Goal: Ask a question

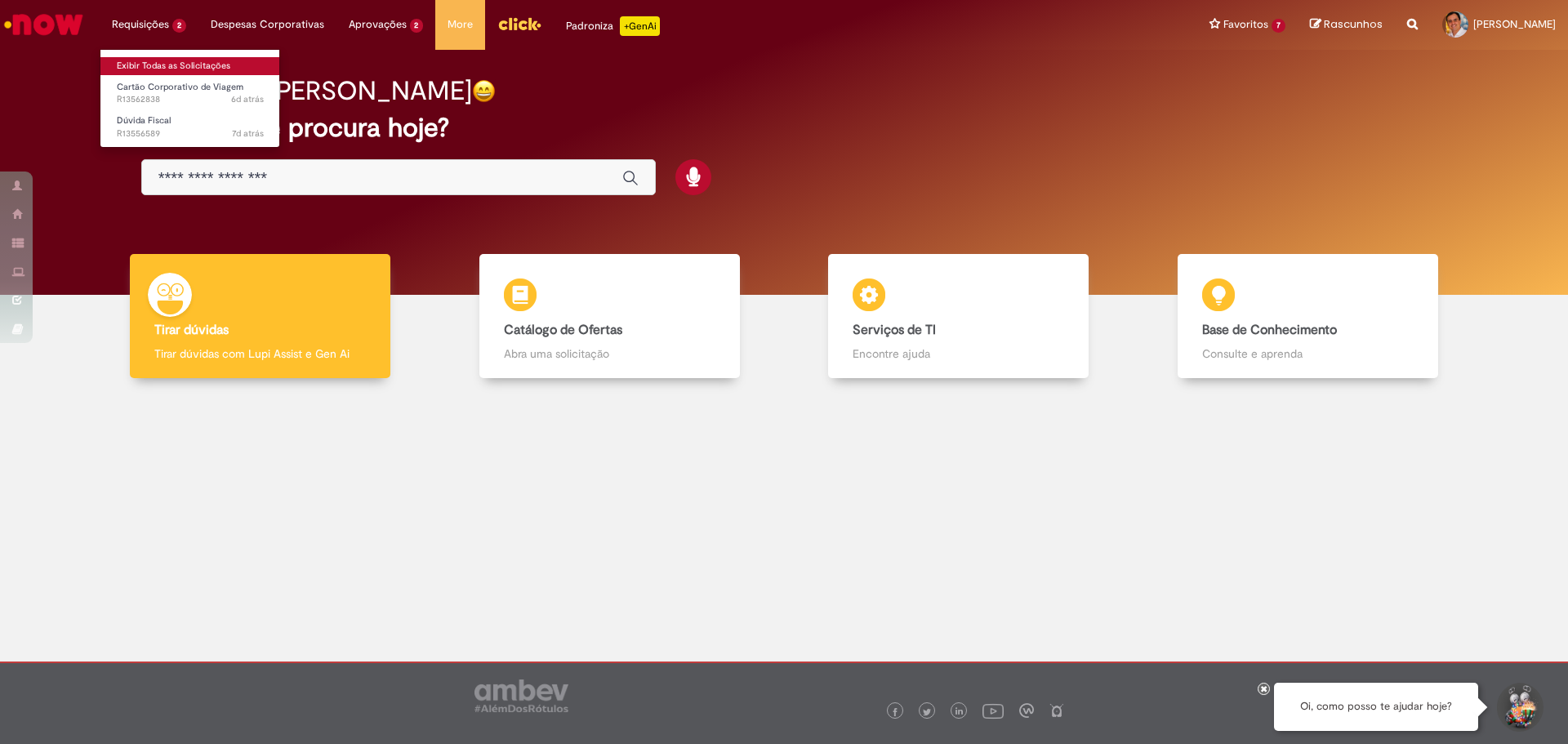
click at [149, 58] on link "Exibir Todas as Solicitações" at bounding box center [190, 66] width 180 height 18
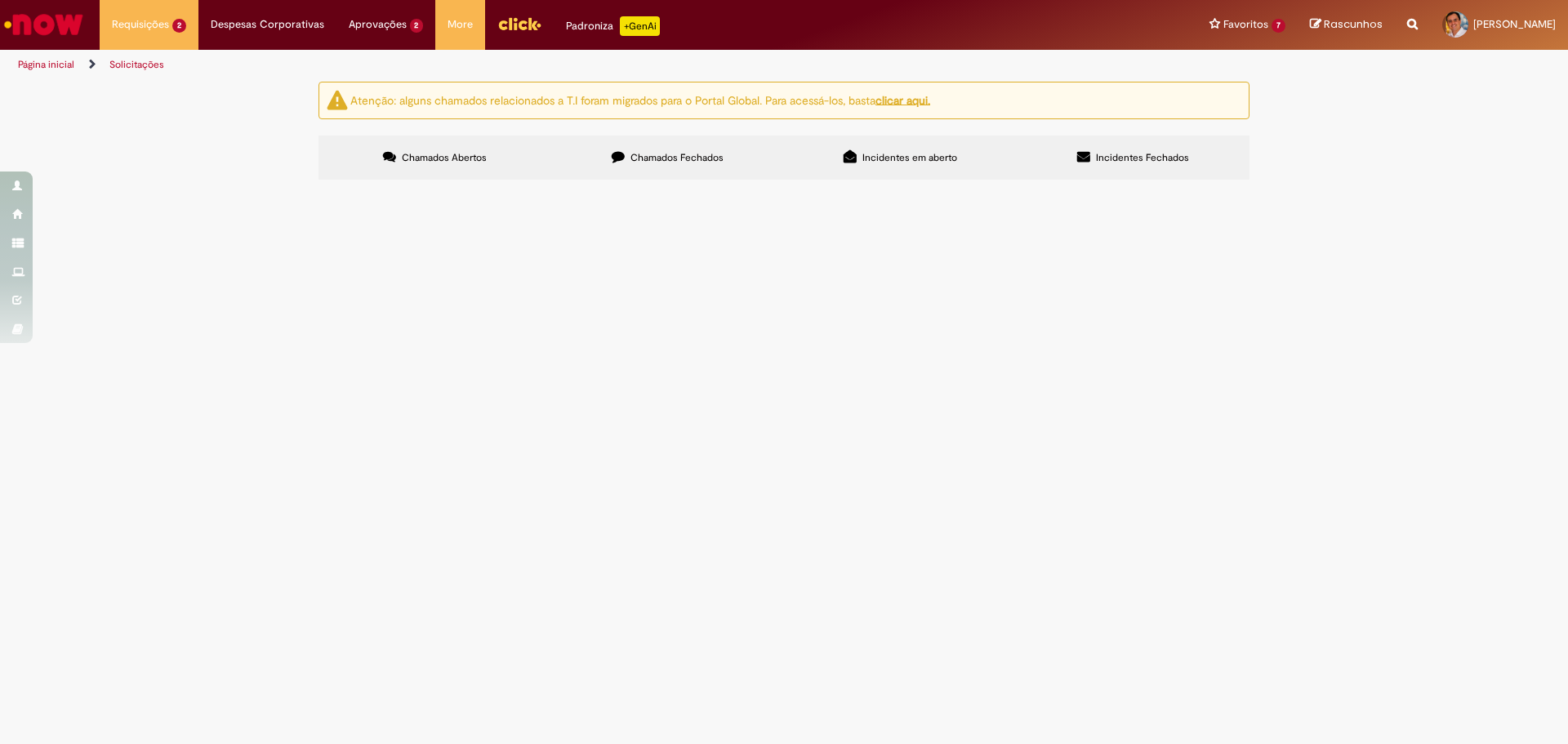
click at [0, 0] on span "ESTAVA DE FÉRIAS NO PERÍODO DE 01/08 ATÉ 18/08 E COM ISSO NÃO PRESTEI CONTA DO …" at bounding box center [0, 0] width 0 height 0
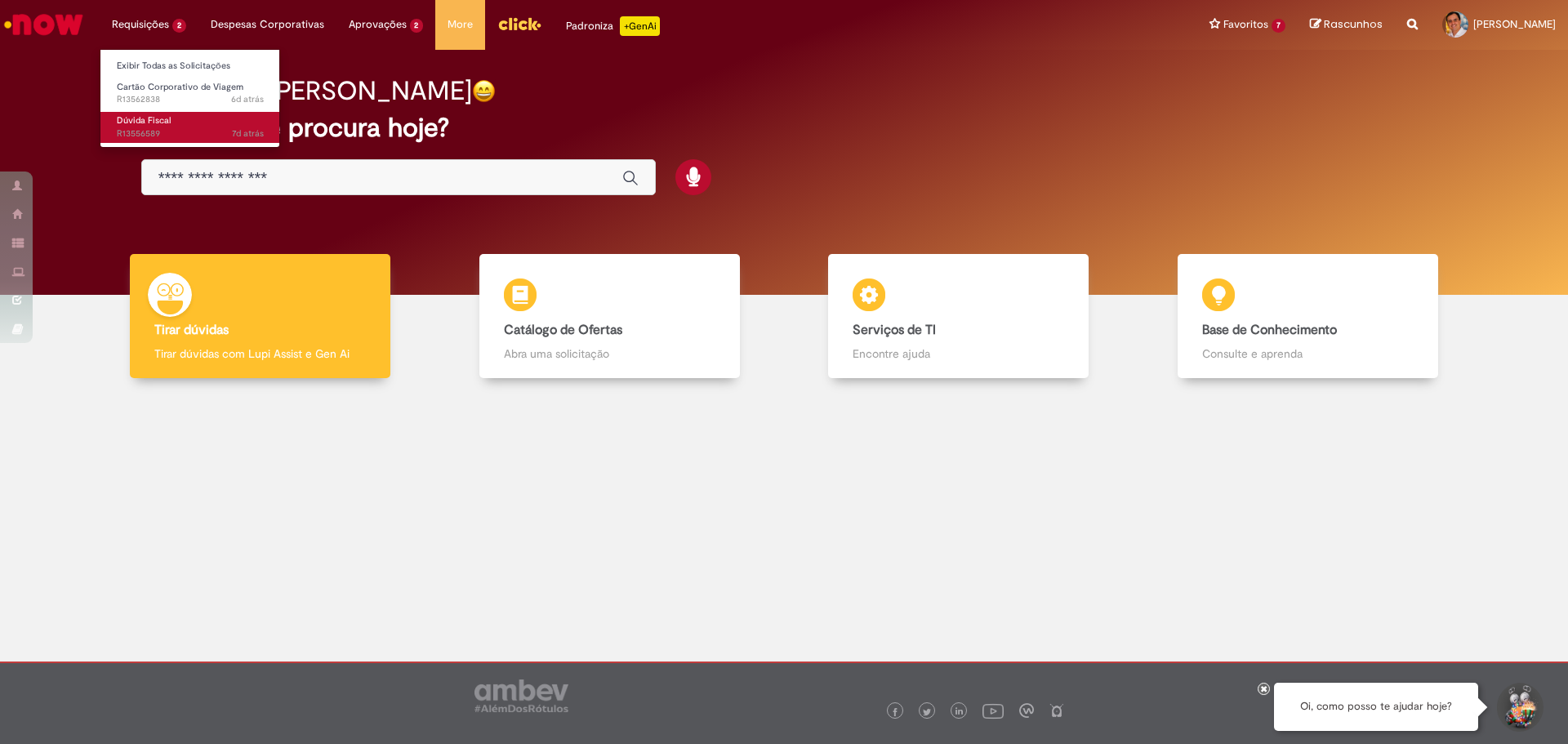
click at [154, 120] on span "Dúvida Fiscal" at bounding box center [143, 120] width 54 height 12
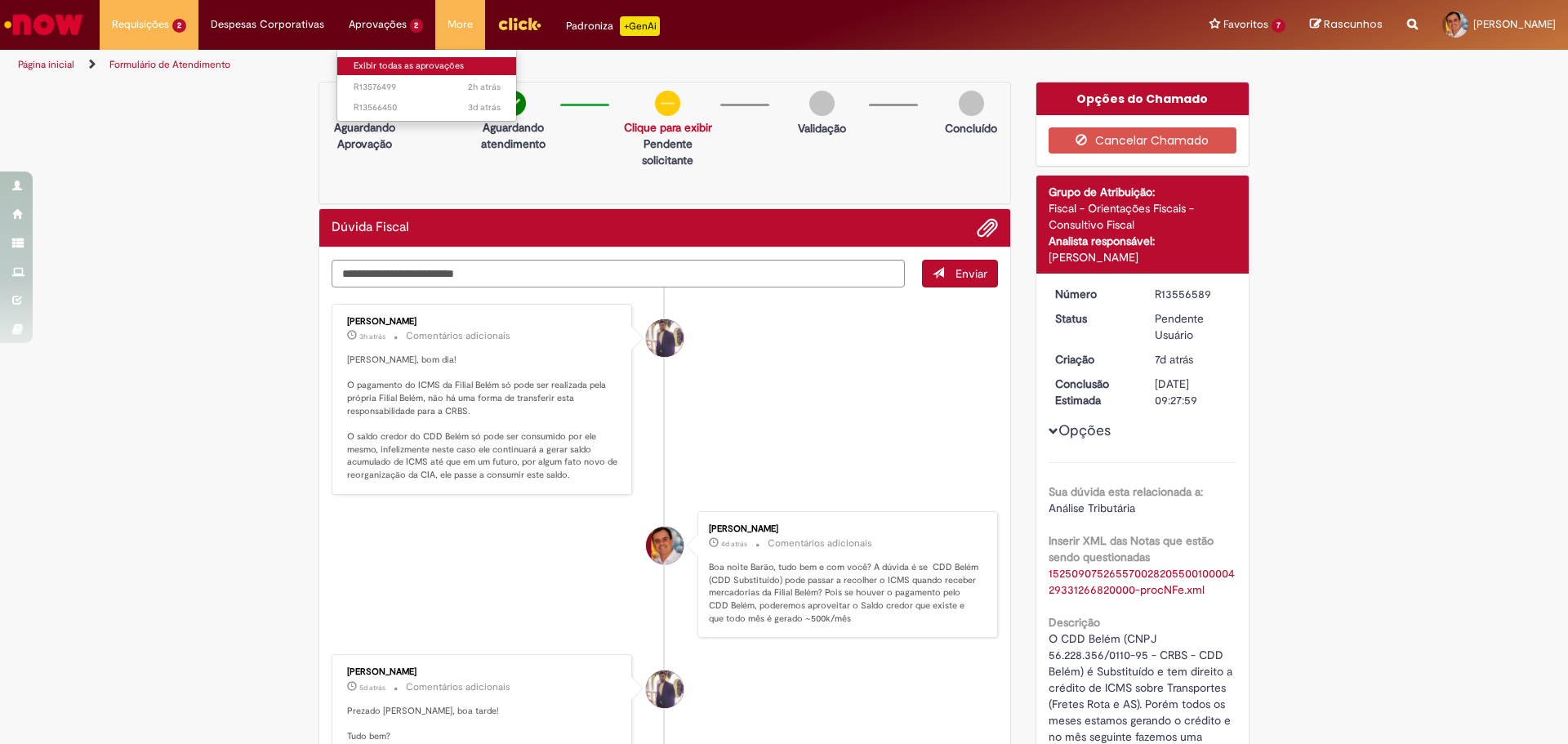
click at [380, 65] on link "Exibir todas as aprovações" at bounding box center [427, 66] width 180 height 18
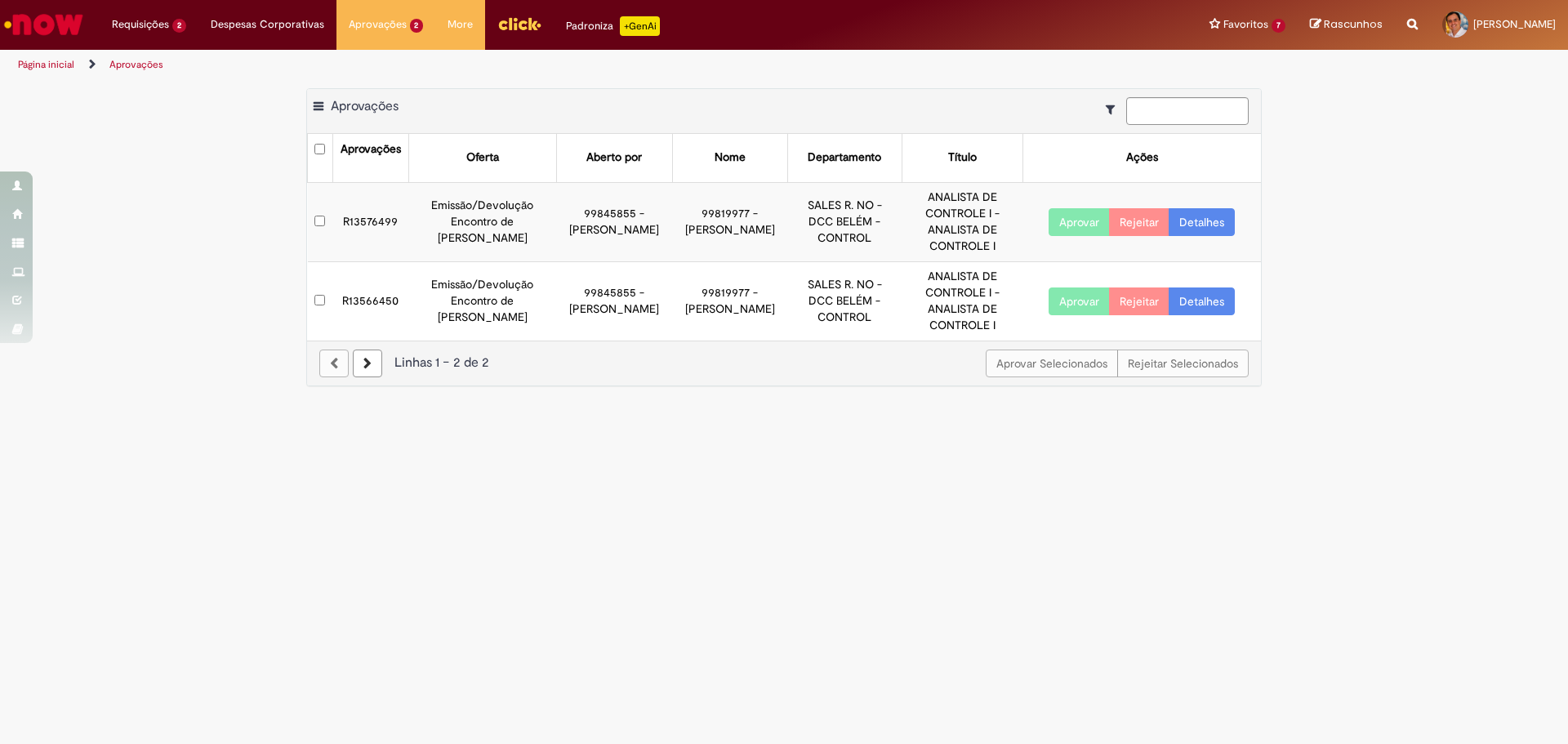
click at [1074, 221] on button "Aprovar" at bounding box center [1078, 221] width 61 height 27
click at [1083, 301] on button "Aprovar" at bounding box center [1078, 300] width 61 height 27
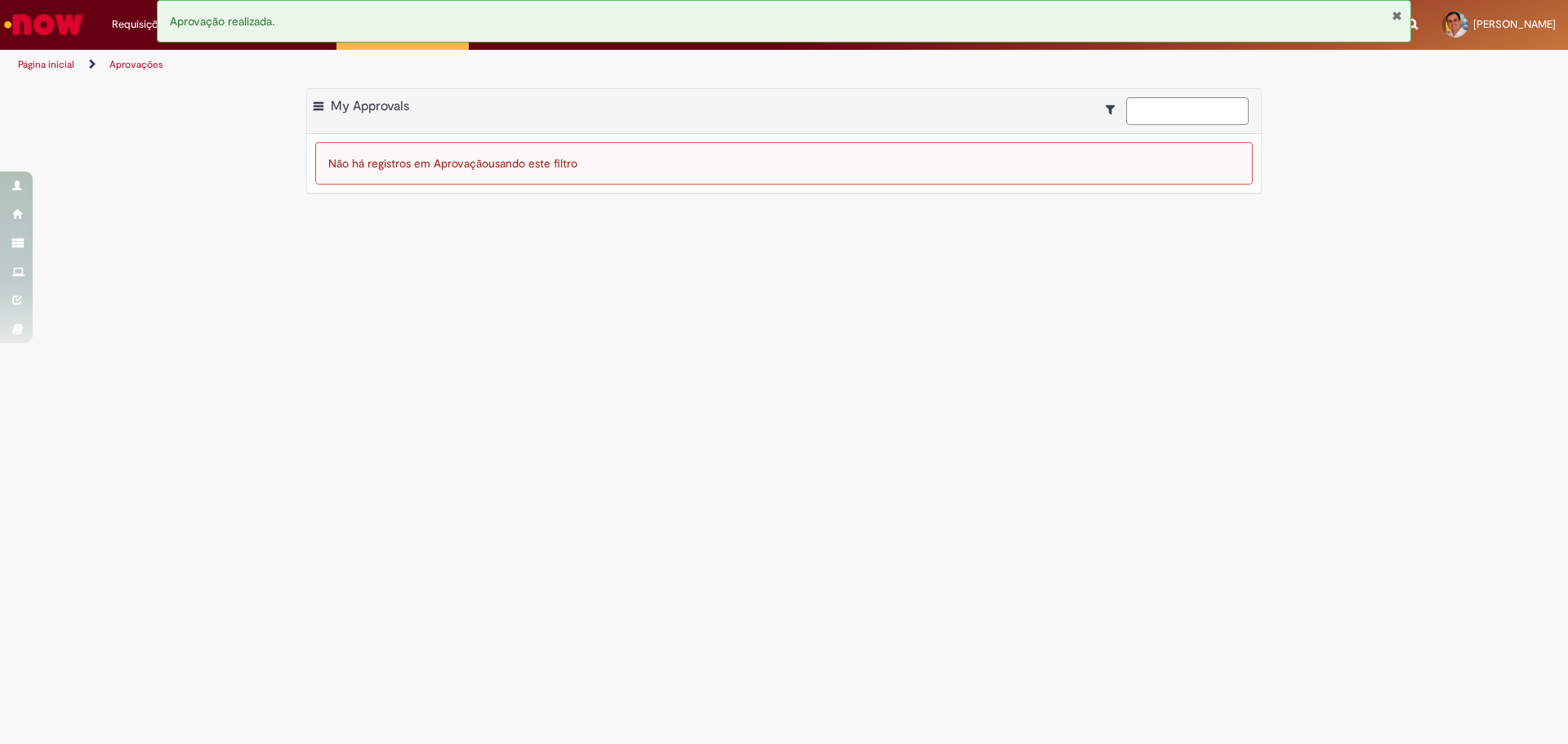
click at [47, 27] on img "Ir para a Homepage" at bounding box center [43, 24] width 84 height 33
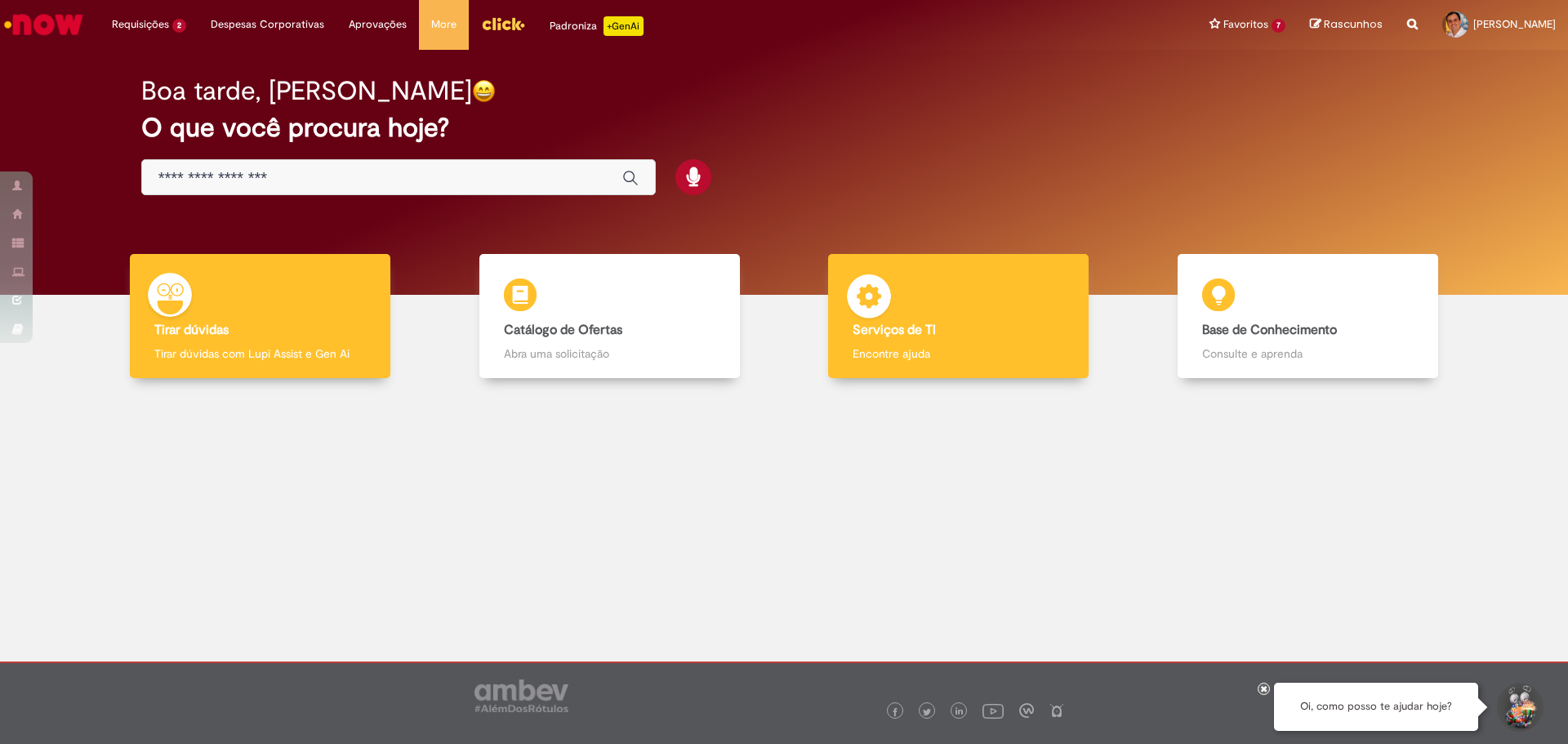
click at [940, 328] on h4 "Serviços de TI" at bounding box center [958, 331] width 212 height 15
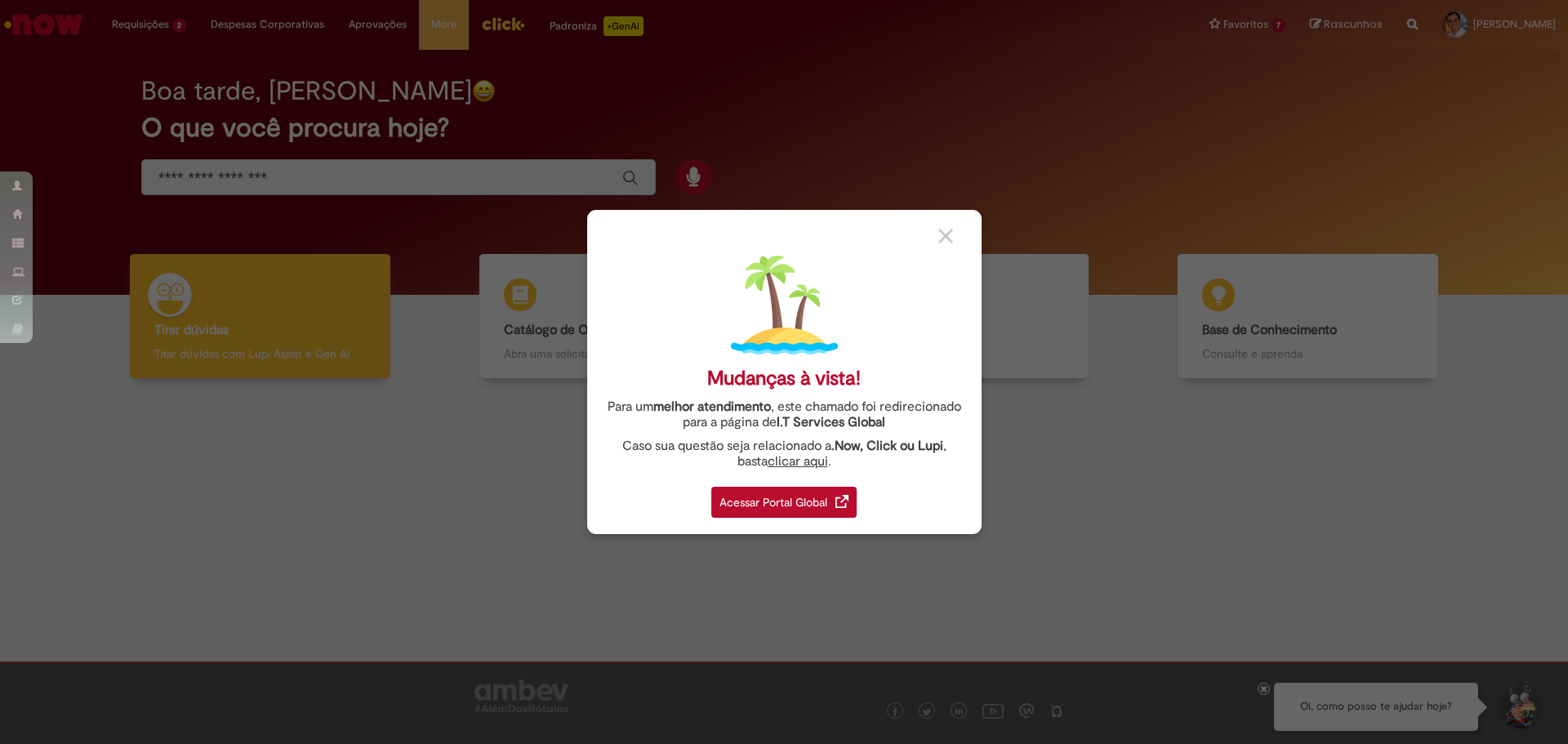
click at [750, 507] on div "Acessar Portal Global" at bounding box center [784, 502] width 145 height 31
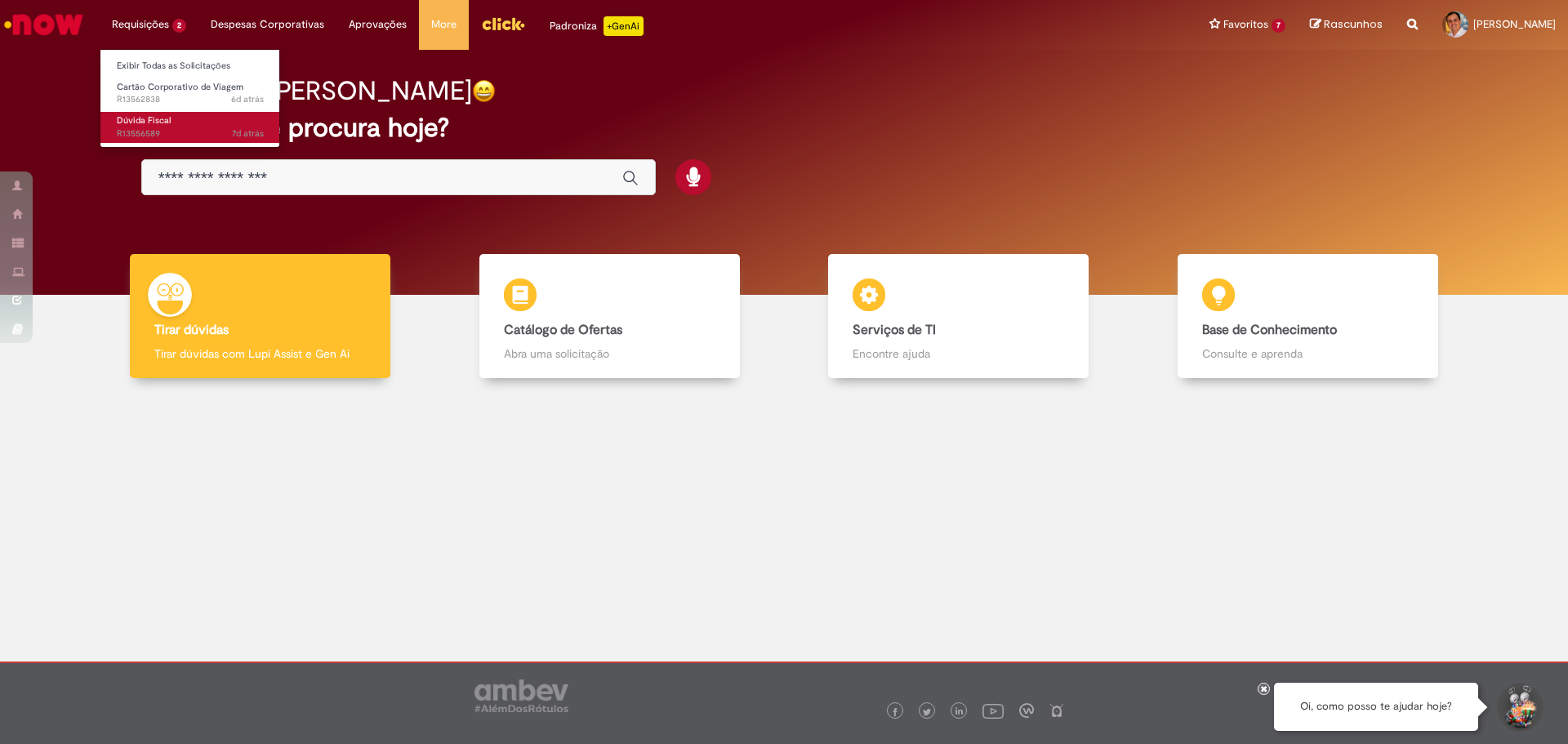
click at [152, 120] on span "Dúvida Fiscal" at bounding box center [143, 120] width 54 height 12
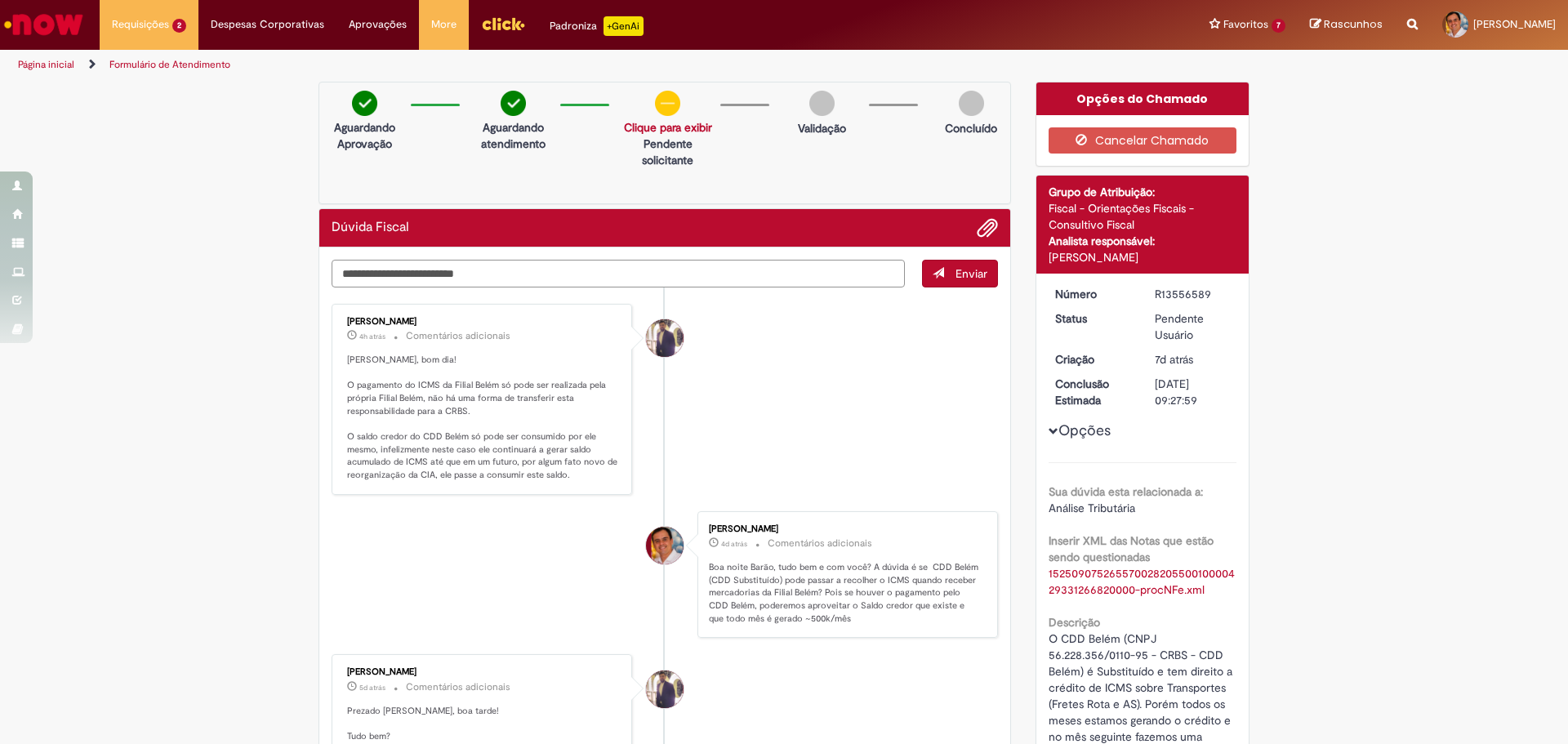
click at [412, 265] on textarea "Digite sua mensagem aqui..." at bounding box center [618, 273] width 574 height 27
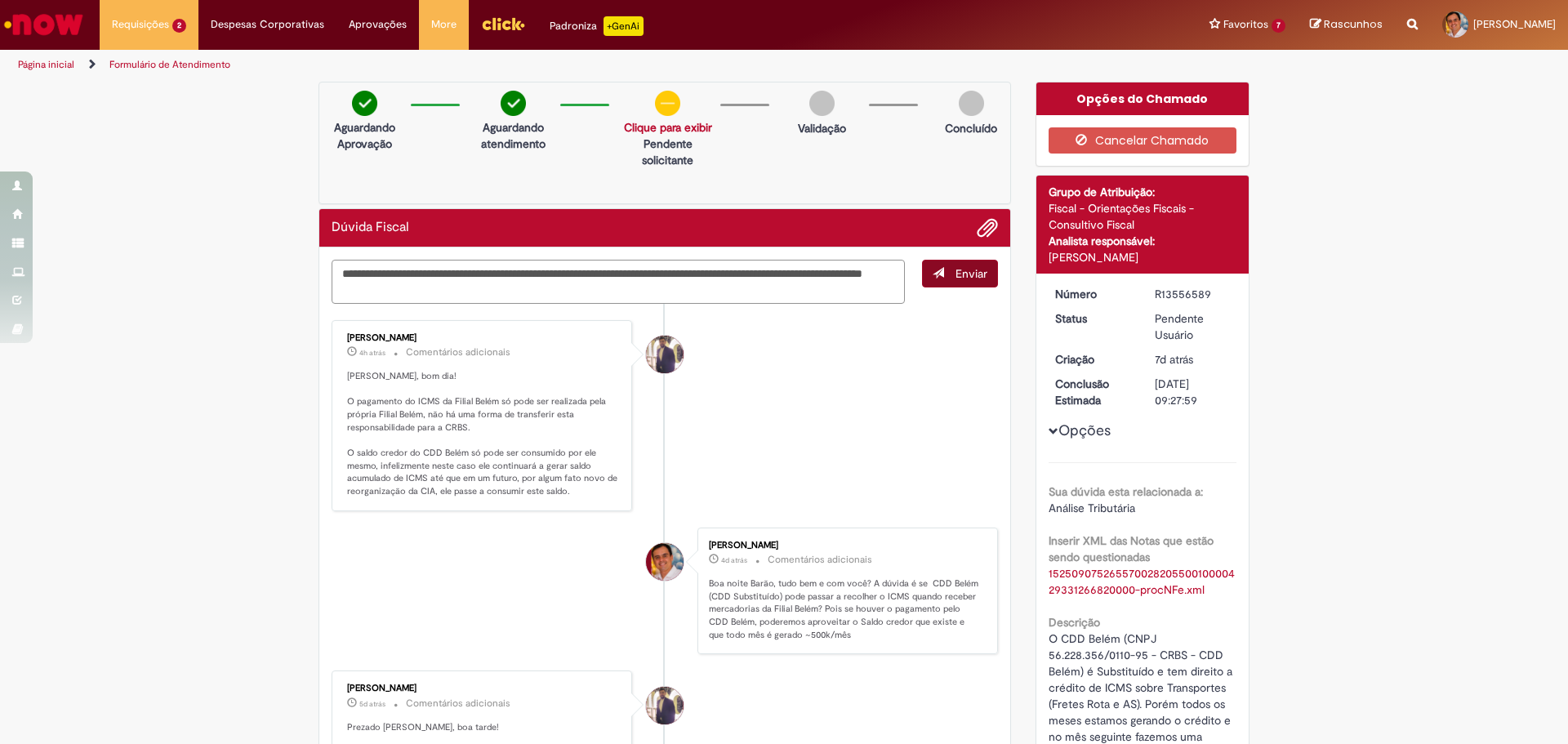
type textarea "**********"
click at [944, 277] on button "Enviar" at bounding box center [960, 273] width 76 height 27
